Goal: Learn about a topic: Learn about a topic

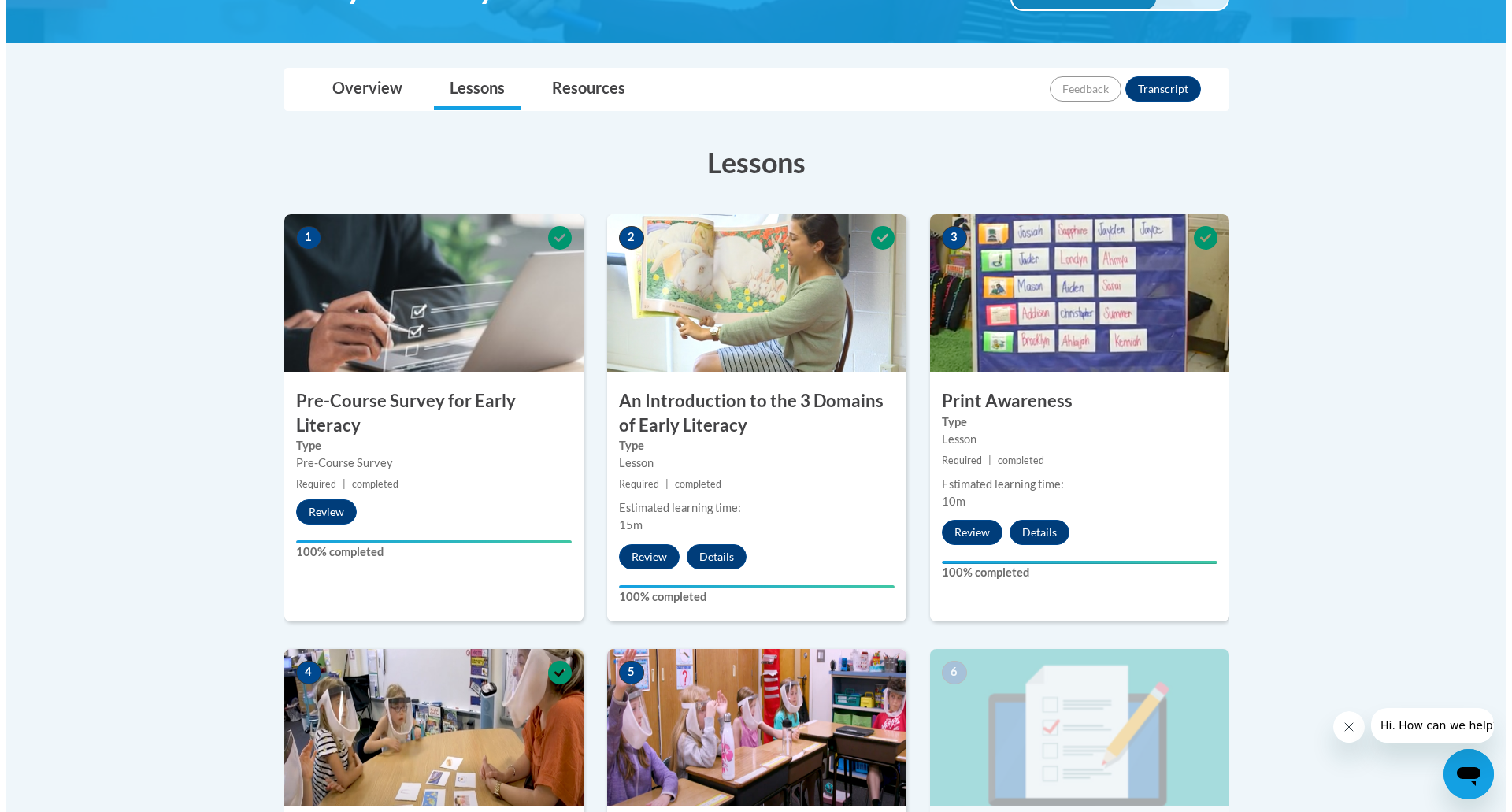
scroll to position [630, 0]
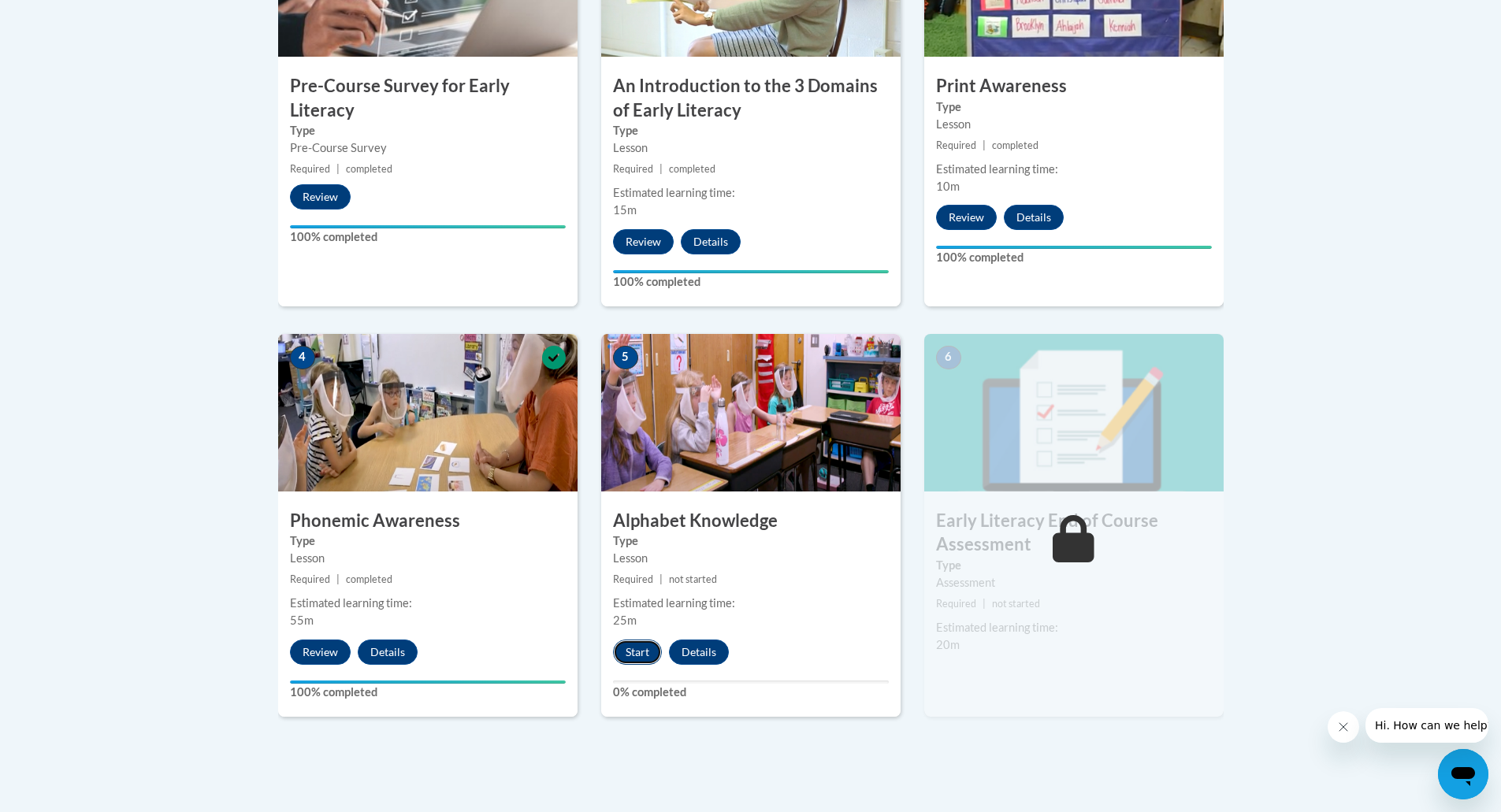
click at [638, 653] on button "Start" at bounding box center [638, 652] width 49 height 25
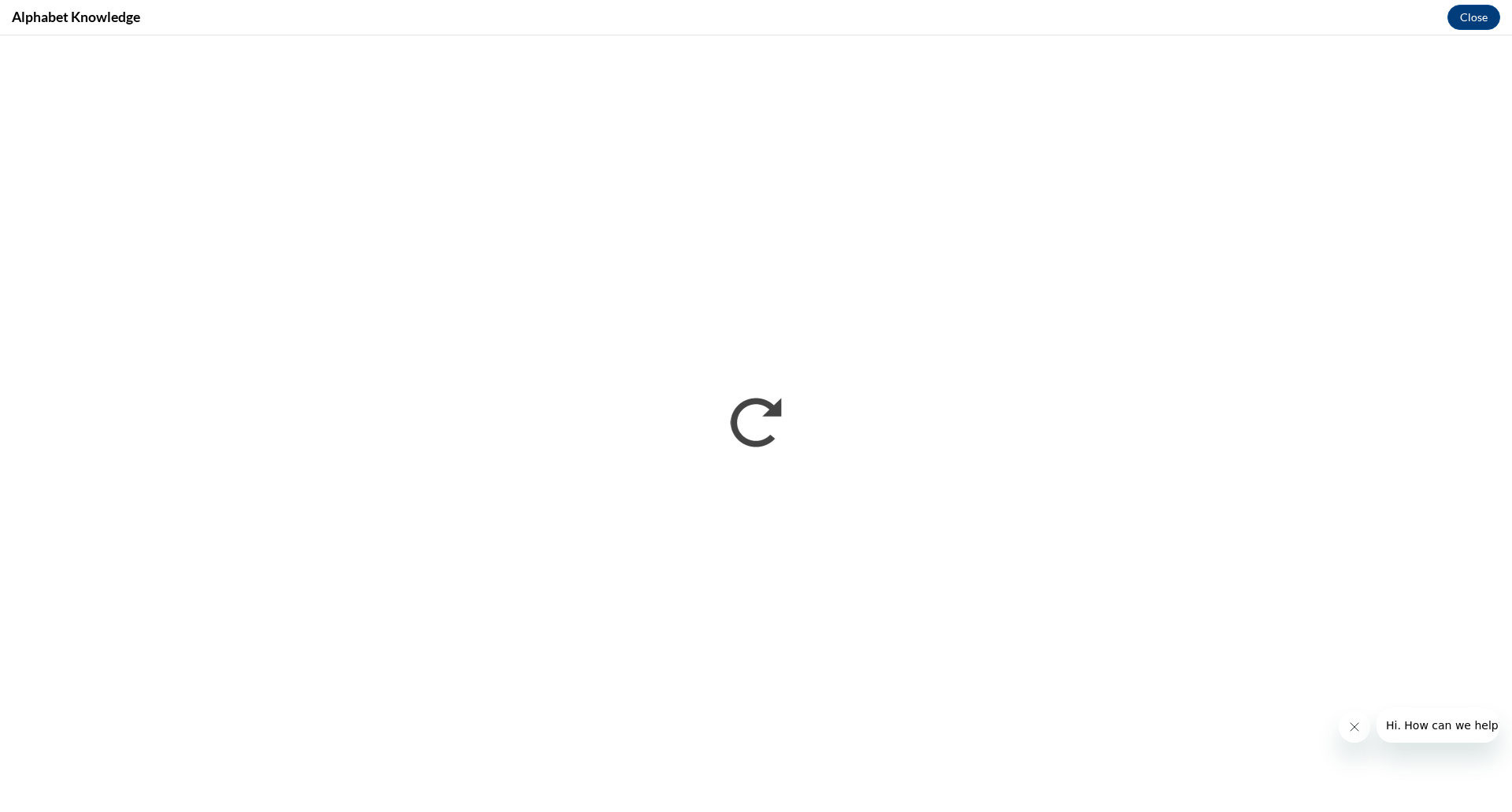
scroll to position [0, 0]
